Goal: Transaction & Acquisition: Purchase product/service

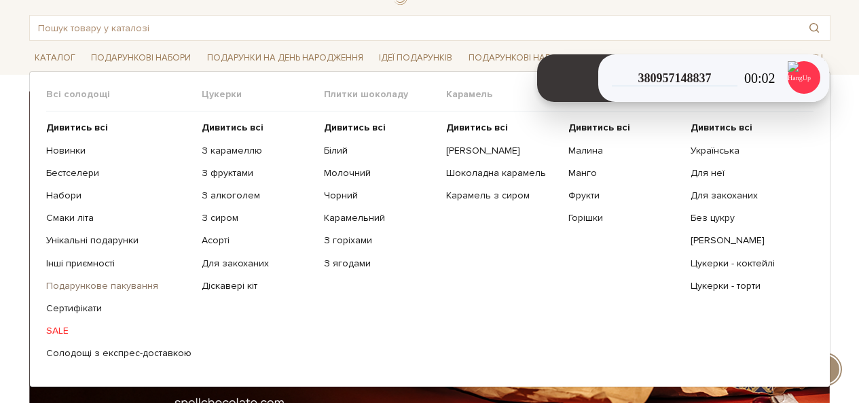
scroll to position [68, 0]
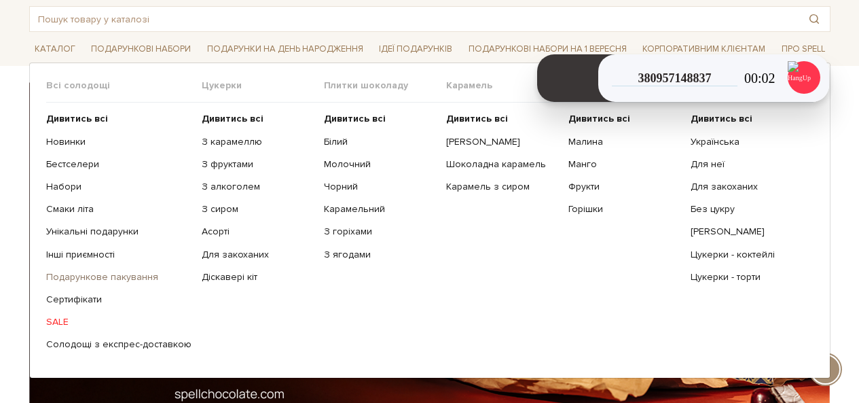
click at [103, 280] on link "Подарункове пакування" at bounding box center [118, 277] width 145 height 12
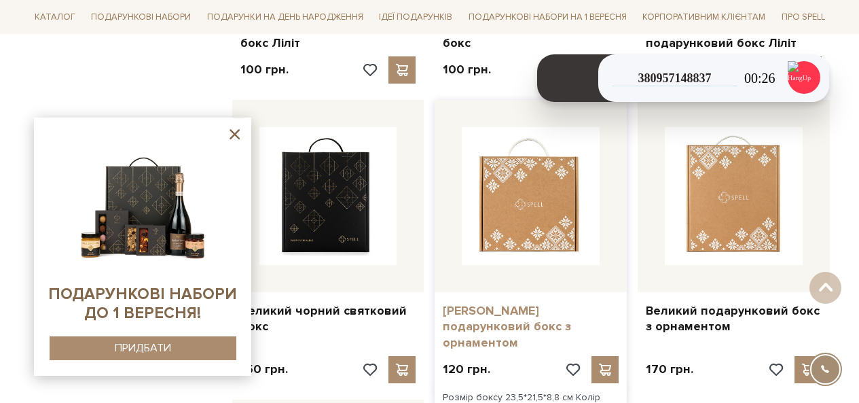
scroll to position [1358, 0]
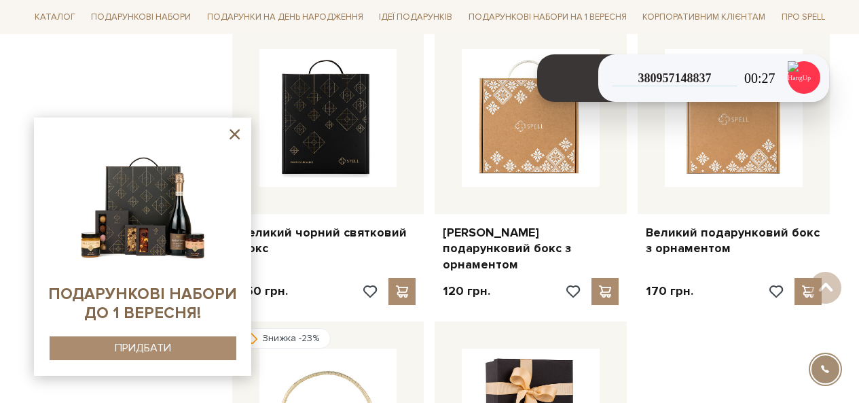
click at [226, 134] on icon at bounding box center [234, 134] width 17 height 17
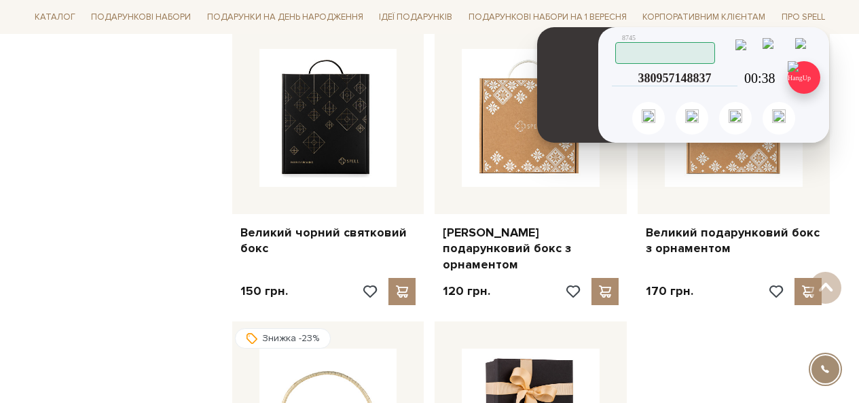
click at [793, 77] on img at bounding box center [804, 77] width 33 height 33
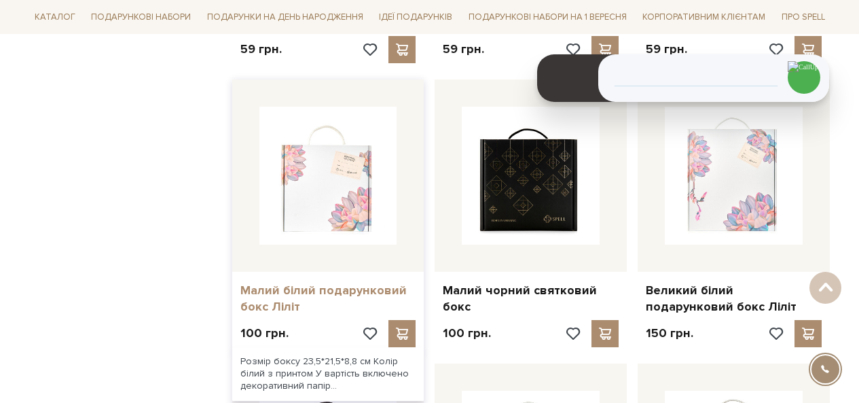
scroll to position [1019, 0]
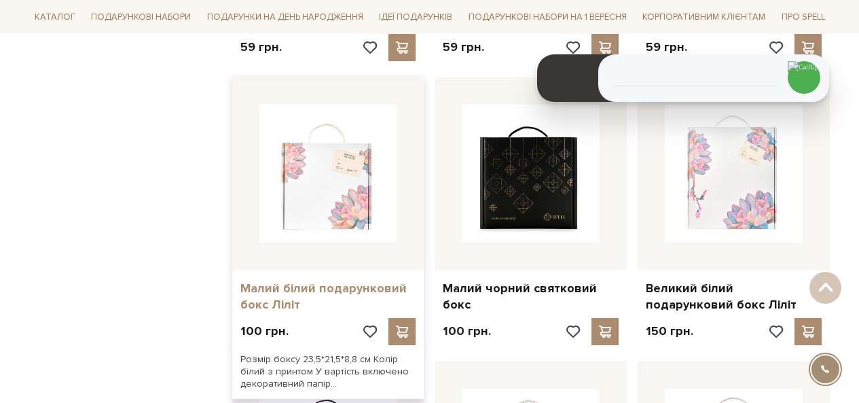
click at [320, 280] on link "Малий білий подарунковий бокс Ліліт" at bounding box center [328, 296] width 176 height 32
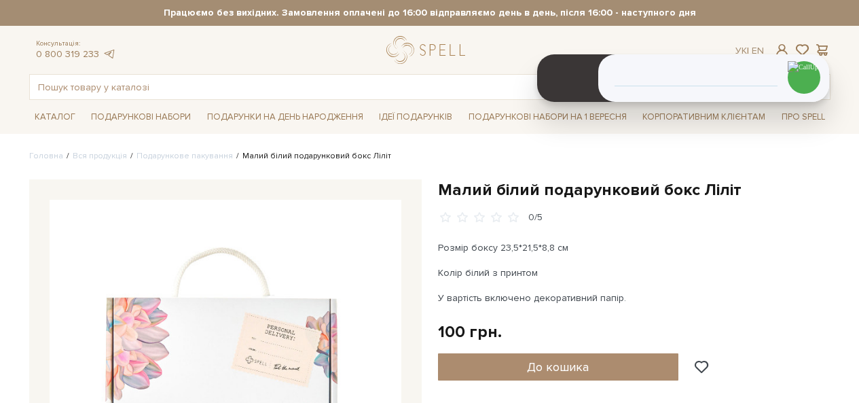
click at [517, 183] on h1 "Малий білий подарунковий бокс Ліліт" at bounding box center [634, 189] width 392 height 21
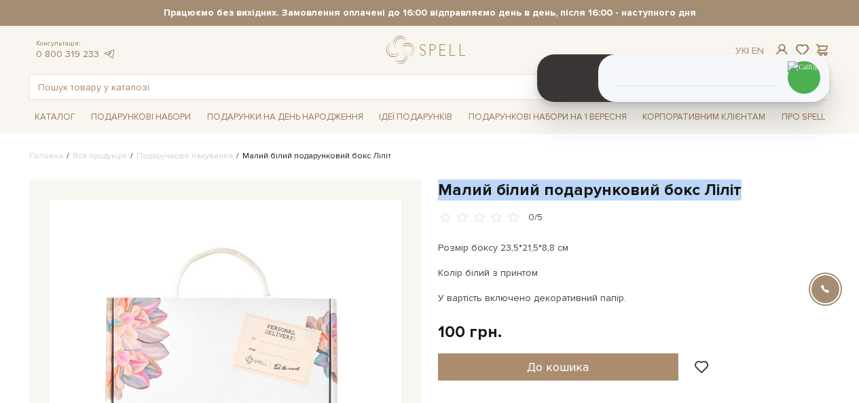
click at [517, 183] on h1 "Малий білий подарунковий бокс Ліліт" at bounding box center [634, 189] width 392 height 21
copy div "Малий білий подарунковий бокс Ліліт"
